Goal: Find specific page/section

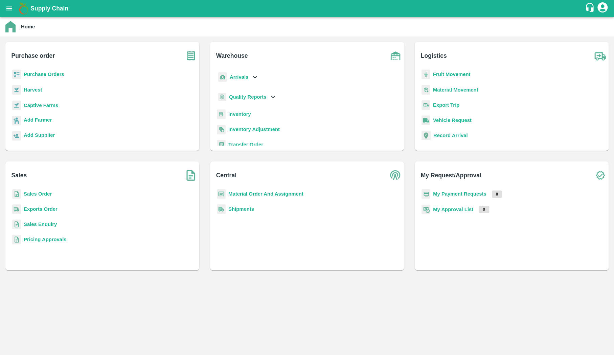
click at [45, 196] on b "Sales Order" at bounding box center [38, 193] width 28 height 5
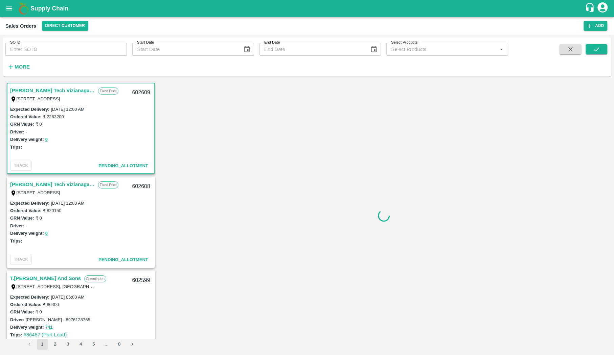
click at [54, 15] on div "Supply Chain" at bounding box center [307, 8] width 614 height 17
click at [54, 25] on button "Direct Customer" at bounding box center [65, 26] width 46 height 10
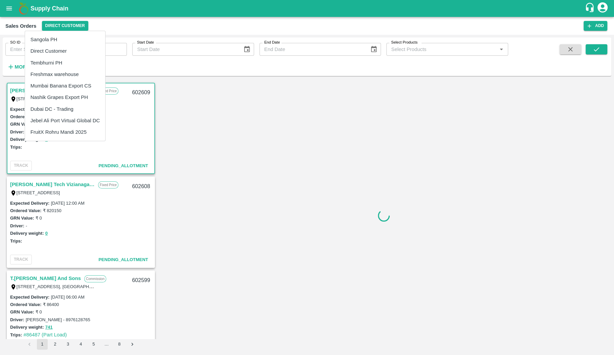
click at [89, 110] on li "Dubai DC - Trading" at bounding box center [65, 108] width 80 height 11
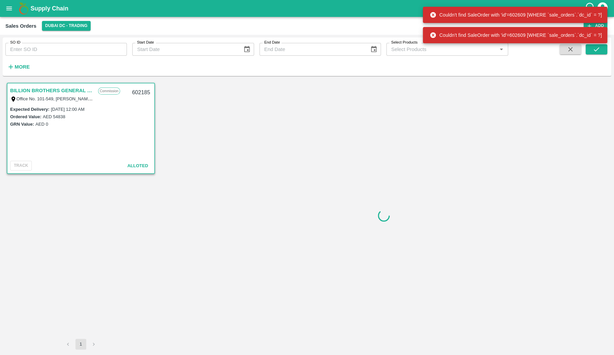
click at [41, 89] on link "BILLION BROTHERS GENERAL TRADING L.L.C" at bounding box center [52, 90] width 85 height 9
